Goal: Book appointment/travel/reservation

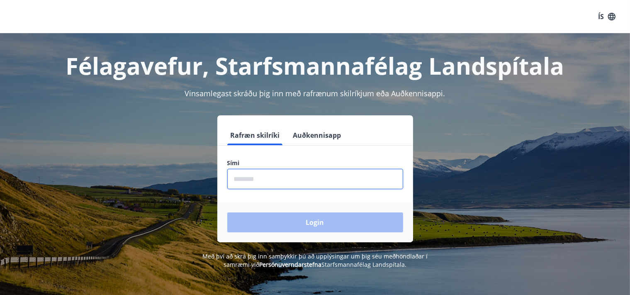
click at [360, 180] on input "phone" at bounding box center [315, 179] width 176 height 20
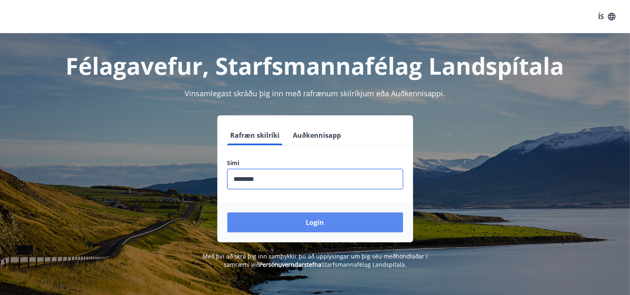
type input "********"
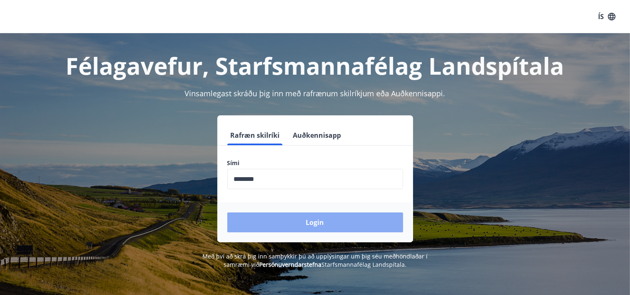
click at [329, 225] on button "Login" at bounding box center [315, 222] width 176 height 20
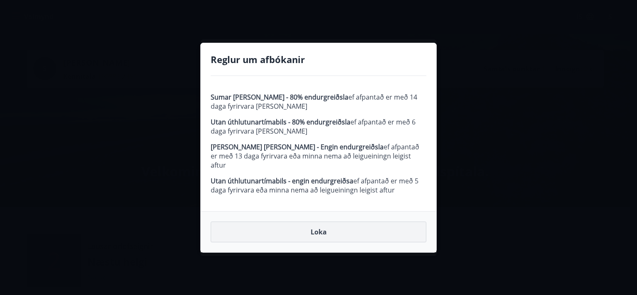
click at [324, 229] on button "Loka" at bounding box center [319, 231] width 216 height 21
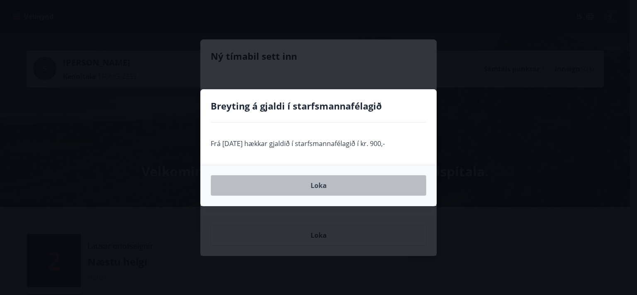
click at [317, 189] on button "Loka" at bounding box center [319, 185] width 216 height 21
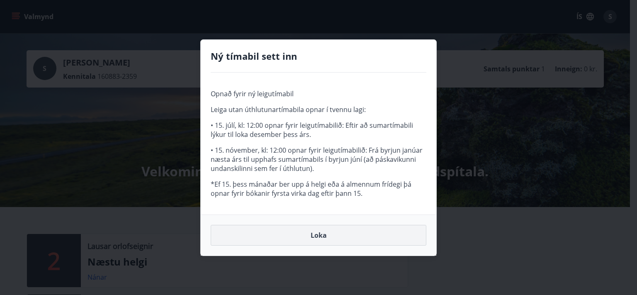
click at [323, 236] on button "Loka" at bounding box center [319, 235] width 216 height 21
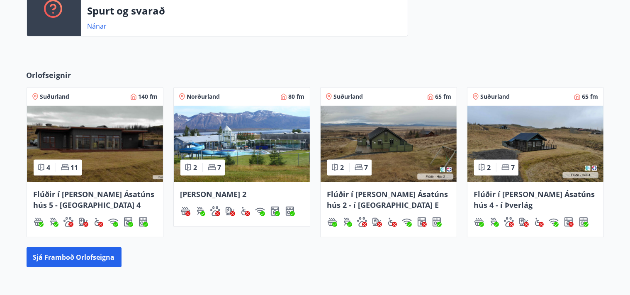
scroll to position [350, 0]
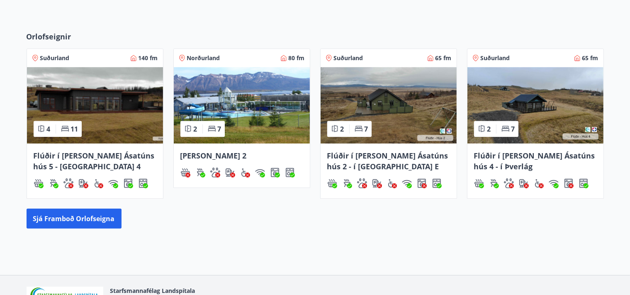
click at [374, 155] on span "Flúðir í landi Ásatúns hús 2 - í Stórheiði E" at bounding box center [387, 161] width 121 height 21
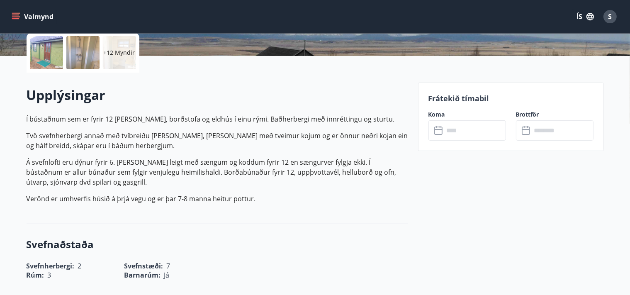
scroll to position [131, 0]
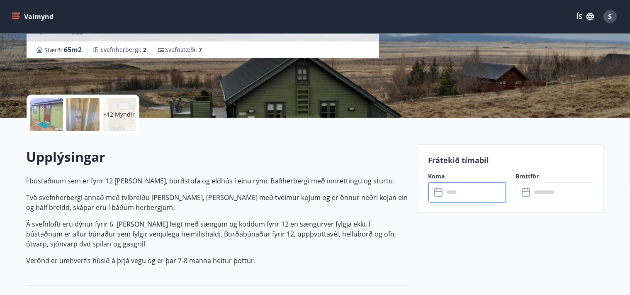
click at [471, 197] on input "text" at bounding box center [475, 192] width 62 height 20
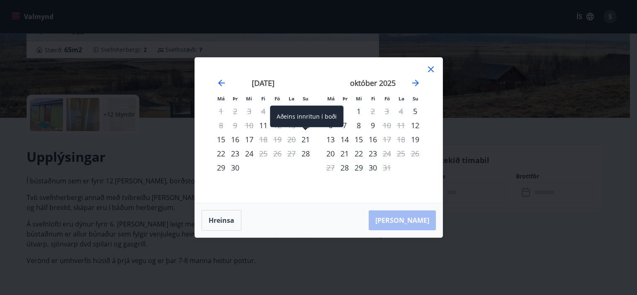
click at [302, 143] on div "21" at bounding box center [306, 139] width 14 height 14
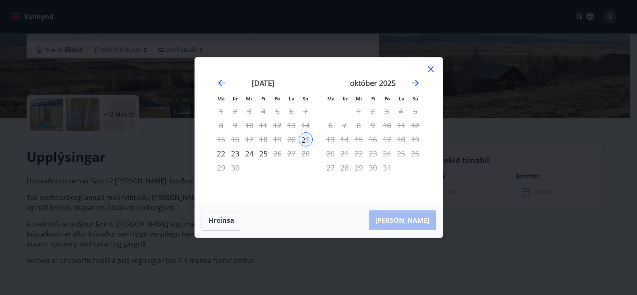
click at [251, 153] on div "24" at bounding box center [249, 153] width 14 height 14
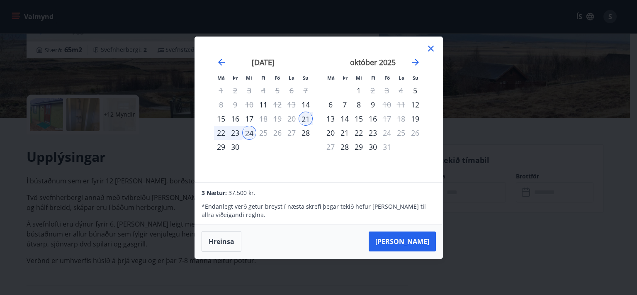
click at [234, 136] on div "23" at bounding box center [235, 133] width 14 height 14
click at [243, 136] on div "24" at bounding box center [249, 133] width 14 height 14
click at [428, 50] on icon at bounding box center [431, 49] width 10 height 10
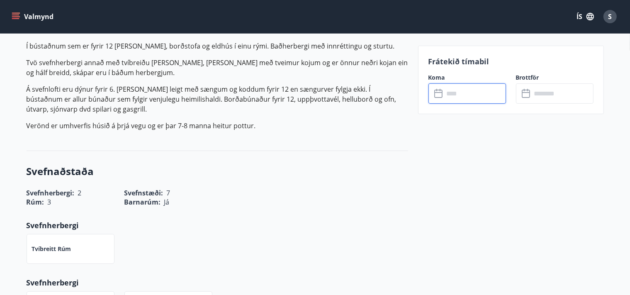
scroll to position [307, 0]
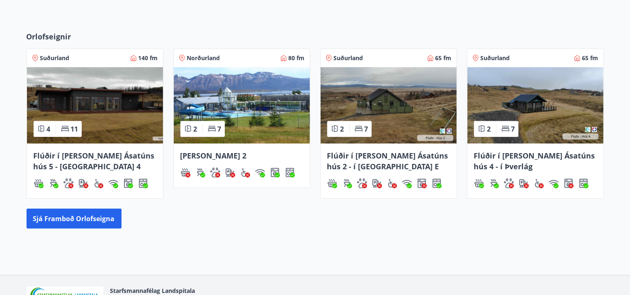
scroll to position [357, 0]
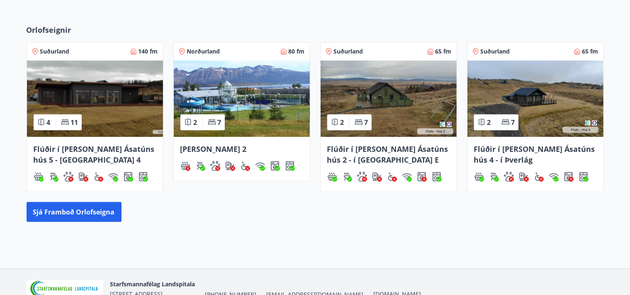
click at [122, 148] on span "Flúðir í landi Ásatúns hús 5 - Móadalur 4" at bounding box center [94, 154] width 121 height 21
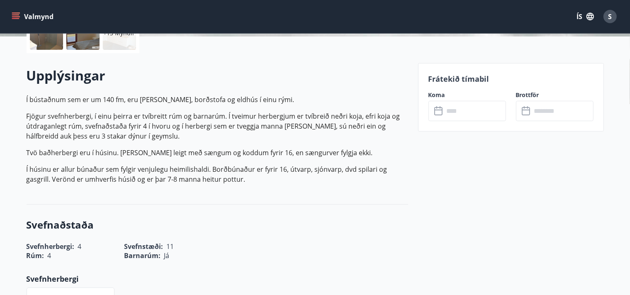
scroll to position [219, 0]
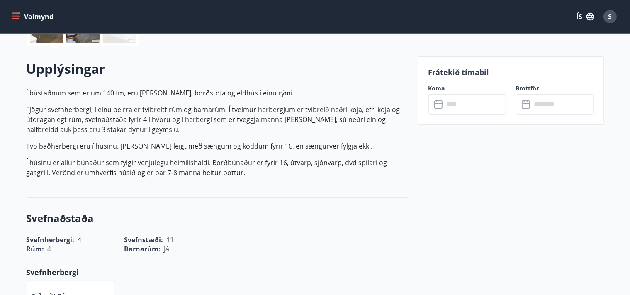
click at [443, 98] on div "​ ​" at bounding box center [467, 104] width 78 height 20
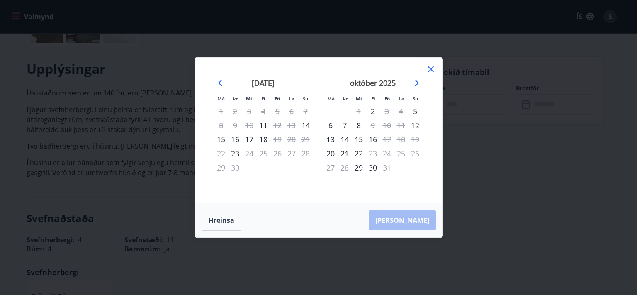
click at [237, 142] on div "16" at bounding box center [235, 139] width 14 height 14
click at [238, 140] on div "16" at bounding box center [235, 139] width 14 height 14
click at [239, 140] on div "16" at bounding box center [235, 139] width 14 height 14
click at [253, 142] on div "17" at bounding box center [249, 139] width 14 height 14
click at [218, 139] on div "15" at bounding box center [221, 139] width 14 height 14
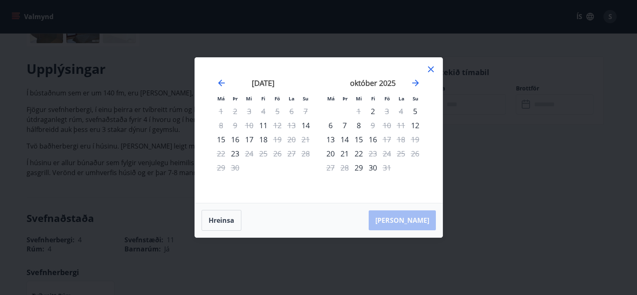
click at [239, 140] on div "16" at bounding box center [235, 139] width 14 height 14
click at [302, 127] on div "14" at bounding box center [306, 125] width 14 height 14
click at [302, 225] on div "Hreinsa Taka Frá" at bounding box center [319, 220] width 248 height 34
click at [251, 138] on div "17" at bounding box center [249, 139] width 14 height 14
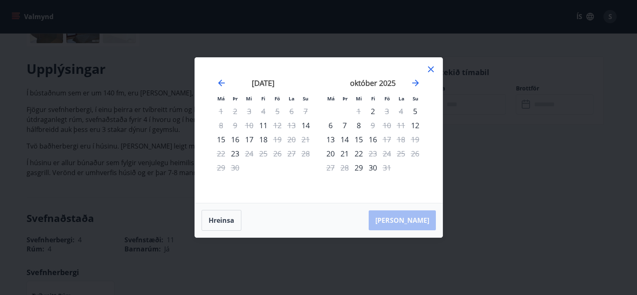
click at [251, 138] on div "17" at bounding box center [249, 139] width 14 height 14
click at [330, 145] on div "13" at bounding box center [331, 139] width 14 height 14
click at [425, 66] on div "Má Þr Mi Fi Fö La Su Má Þr Mi Fi Fö La Su ágúst 2025 1 2 3 4 5 6 7 8 9 10 11 12…" at bounding box center [319, 130] width 248 height 145
click at [430, 71] on icon at bounding box center [431, 69] width 6 height 6
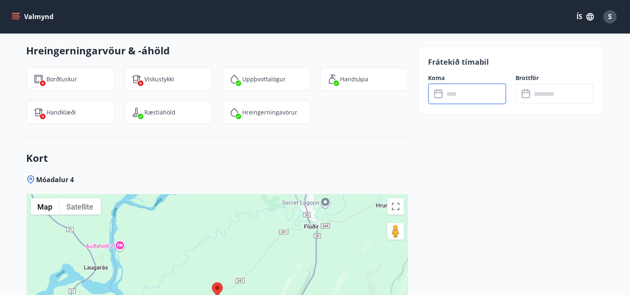
scroll to position [1226, 0]
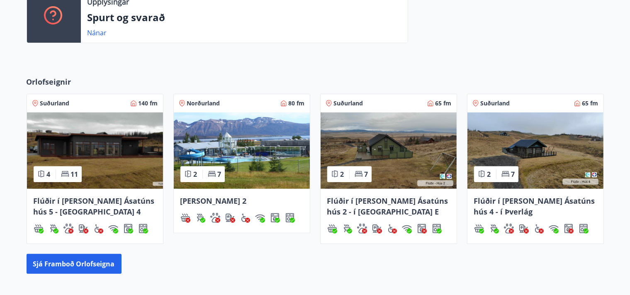
scroll to position [312, 0]
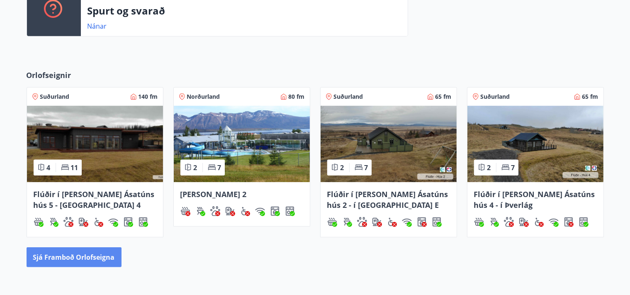
click at [59, 257] on button "Sjá framboð orlofseigna" at bounding box center [74, 257] width 95 height 20
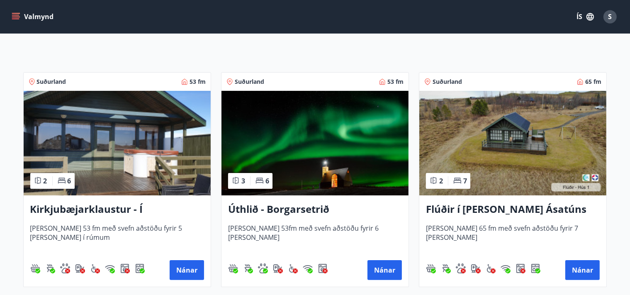
scroll to position [131, 0]
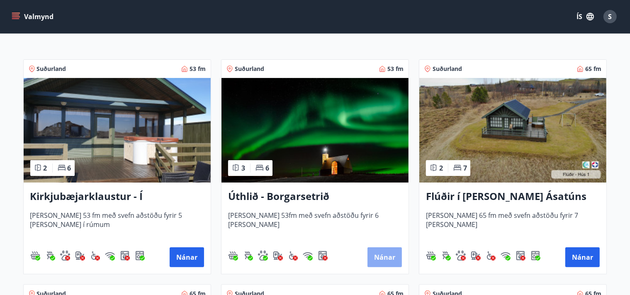
click at [381, 260] on button "Nánar" at bounding box center [384, 257] width 34 height 20
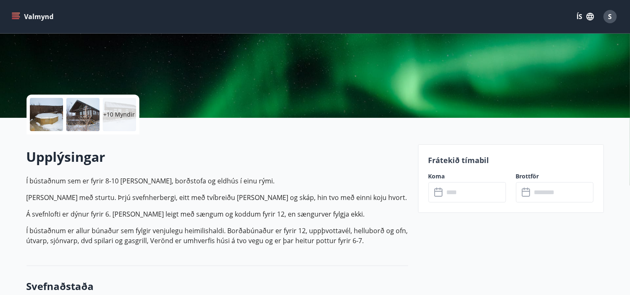
scroll to position [263, 0]
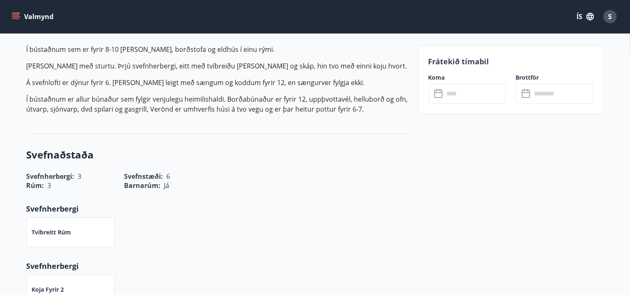
click at [445, 97] on input "text" at bounding box center [475, 93] width 62 height 20
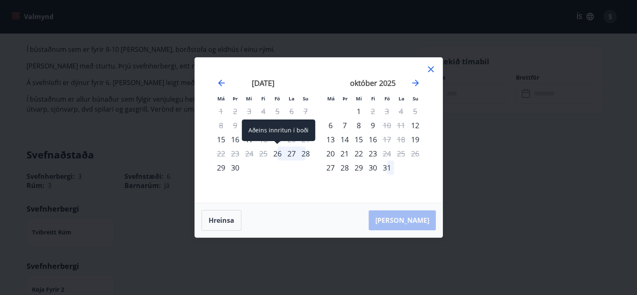
click at [280, 158] on div "26" at bounding box center [277, 153] width 14 height 14
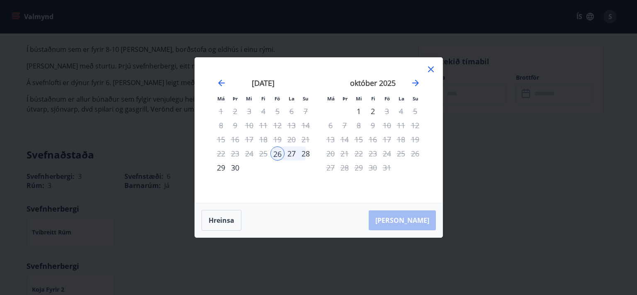
click at [287, 158] on div "27" at bounding box center [292, 153] width 14 height 14
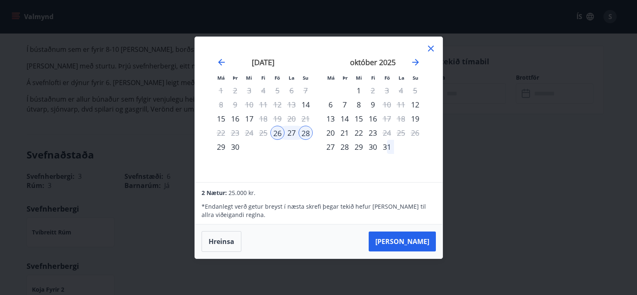
drag, startPoint x: 336, startPoint y: 152, endPoint x: 323, endPoint y: 160, distance: 15.7
click at [336, 152] on div "27" at bounding box center [331, 147] width 14 height 14
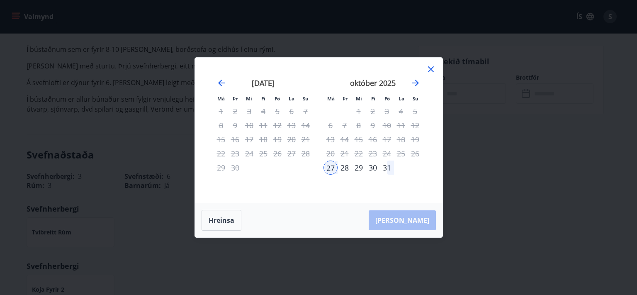
click at [358, 168] on div "29" at bounding box center [359, 168] width 14 height 14
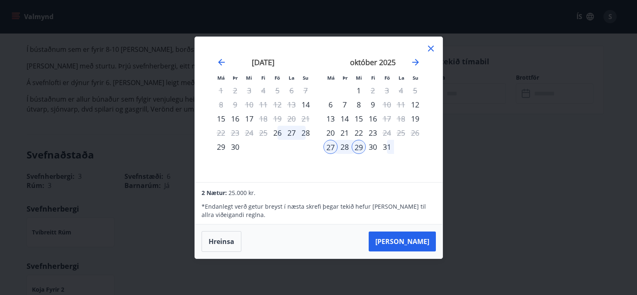
click at [329, 151] on div "27" at bounding box center [331, 147] width 14 height 14
click at [340, 150] on div "28" at bounding box center [345, 147] width 14 height 14
click at [431, 51] on icon at bounding box center [431, 49] width 10 height 10
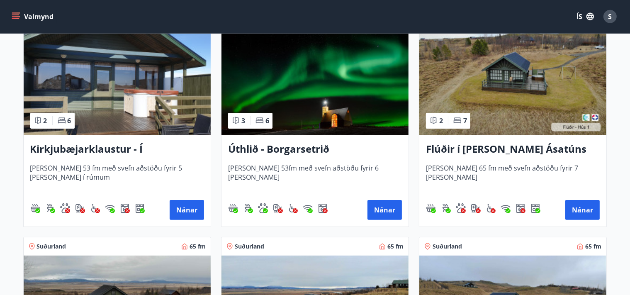
scroll to position [180, 0]
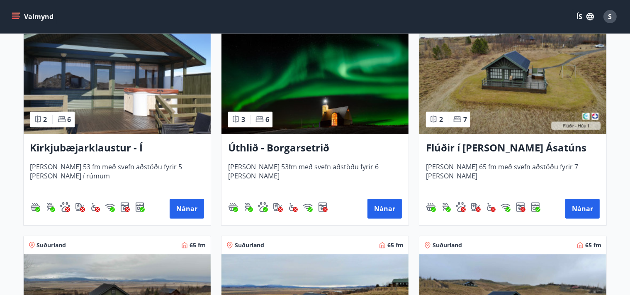
click at [145, 152] on h3 "Kirkjubæjarklaustur - Í landi Hæðargarðs" at bounding box center [117, 148] width 174 height 15
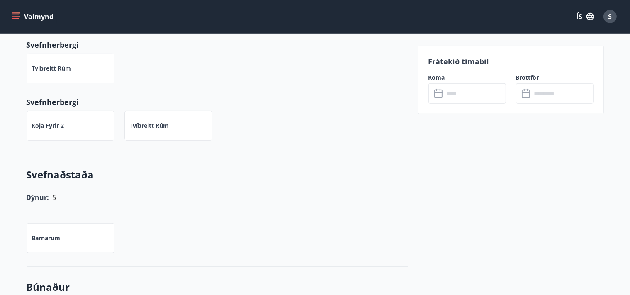
scroll to position [438, 0]
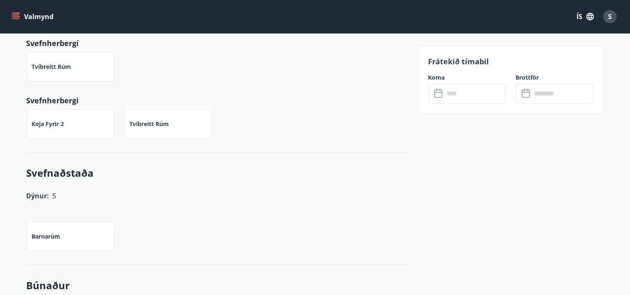
click at [460, 95] on input "text" at bounding box center [475, 93] width 62 height 20
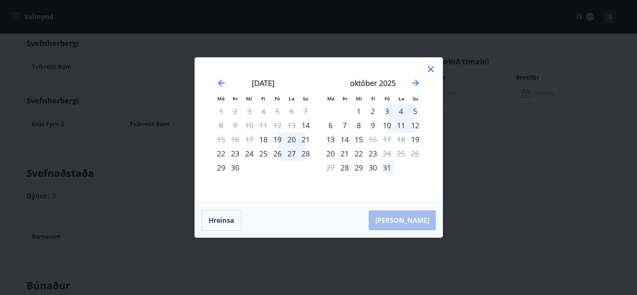
click at [283, 138] on div "19" at bounding box center [277, 139] width 14 height 14
click at [236, 155] on div "23" at bounding box center [235, 153] width 14 height 14
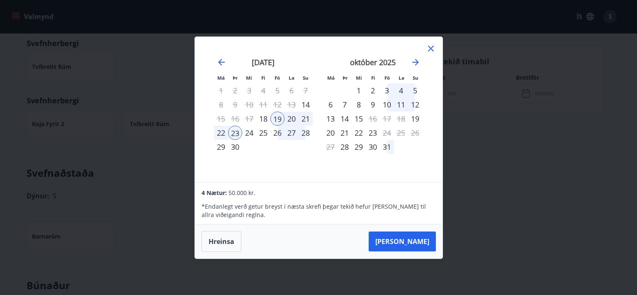
click at [247, 132] on div "24" at bounding box center [249, 133] width 14 height 14
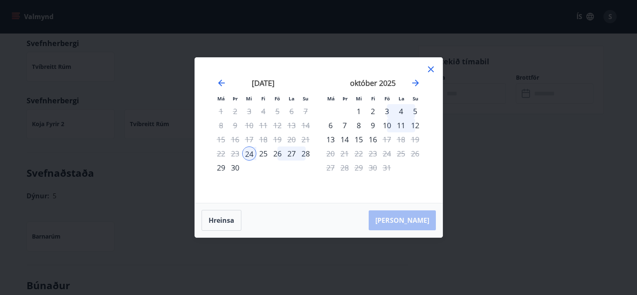
click at [265, 155] on div "25" at bounding box center [263, 153] width 14 height 14
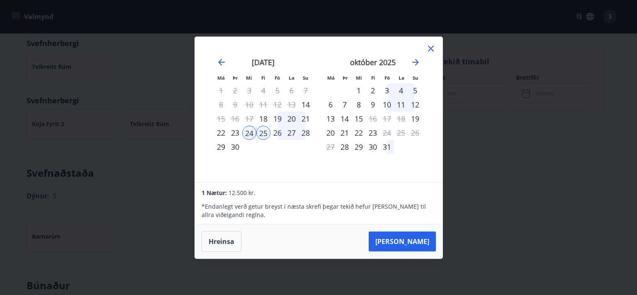
click at [434, 45] on icon at bounding box center [431, 49] width 10 height 10
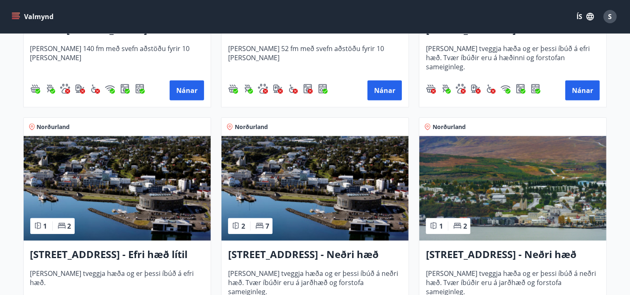
scroll to position [572, 0]
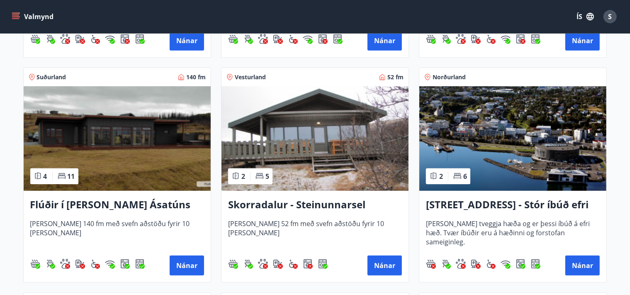
click at [349, 210] on h3 "Skorradalur - Steinunnarsel" at bounding box center [315, 204] width 174 height 15
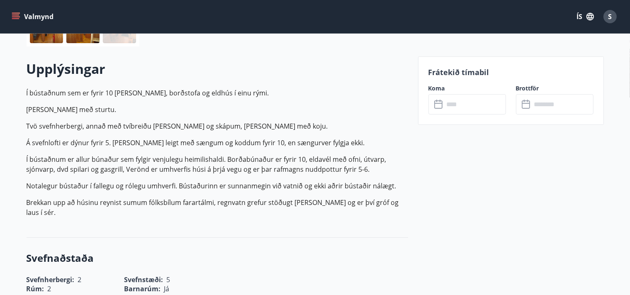
scroll to position [263, 0]
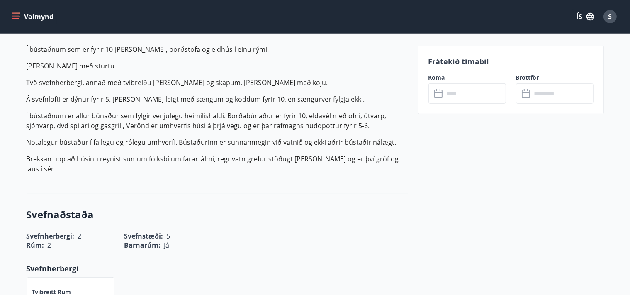
click at [475, 94] on input "text" at bounding box center [475, 93] width 62 height 20
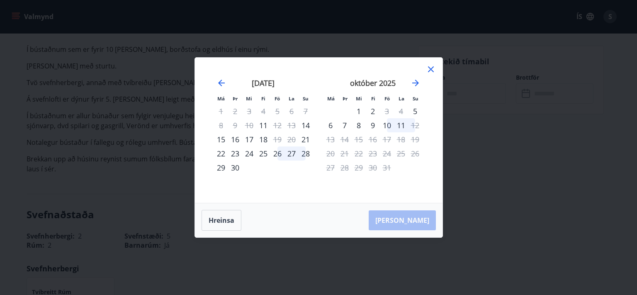
click at [250, 153] on div "24" at bounding box center [249, 153] width 14 height 14
click at [261, 153] on div "25" at bounding box center [263, 153] width 14 height 14
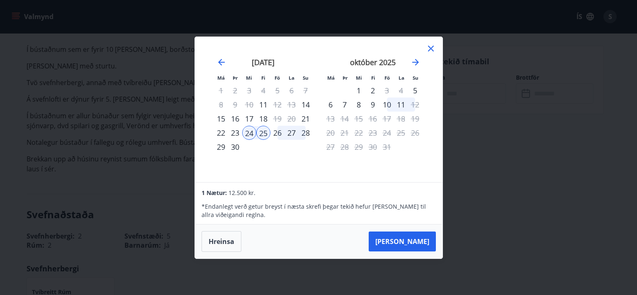
click at [434, 46] on icon at bounding box center [431, 49] width 10 height 10
